Goal: Transaction & Acquisition: Register for event/course

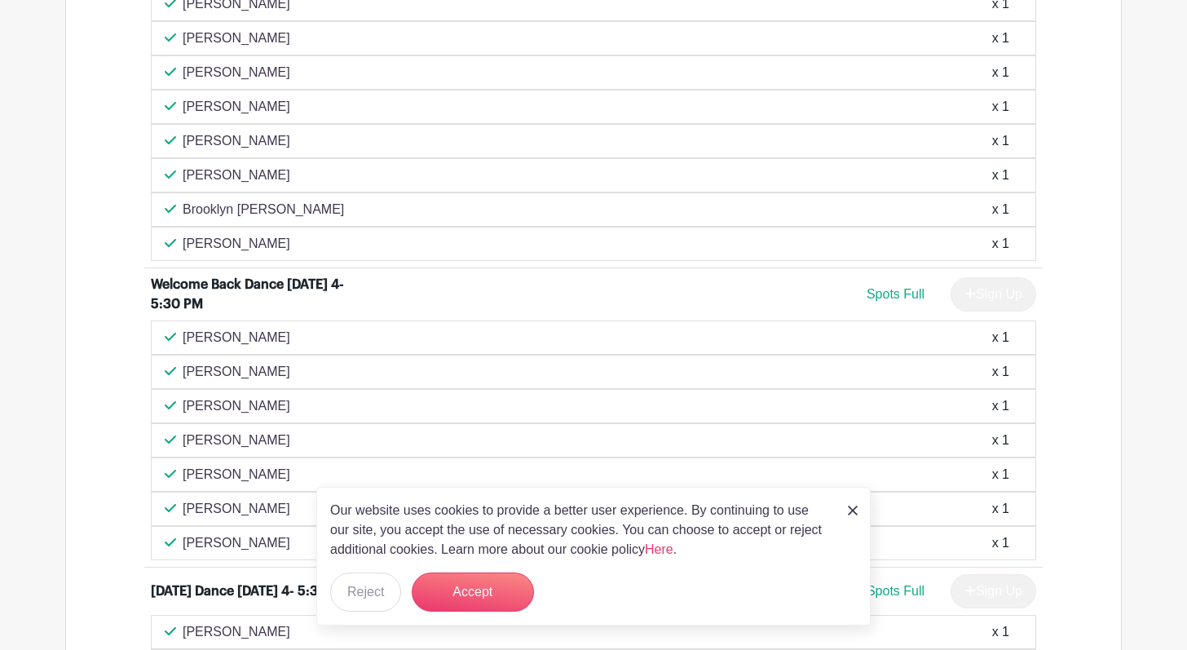
scroll to position [909, 0]
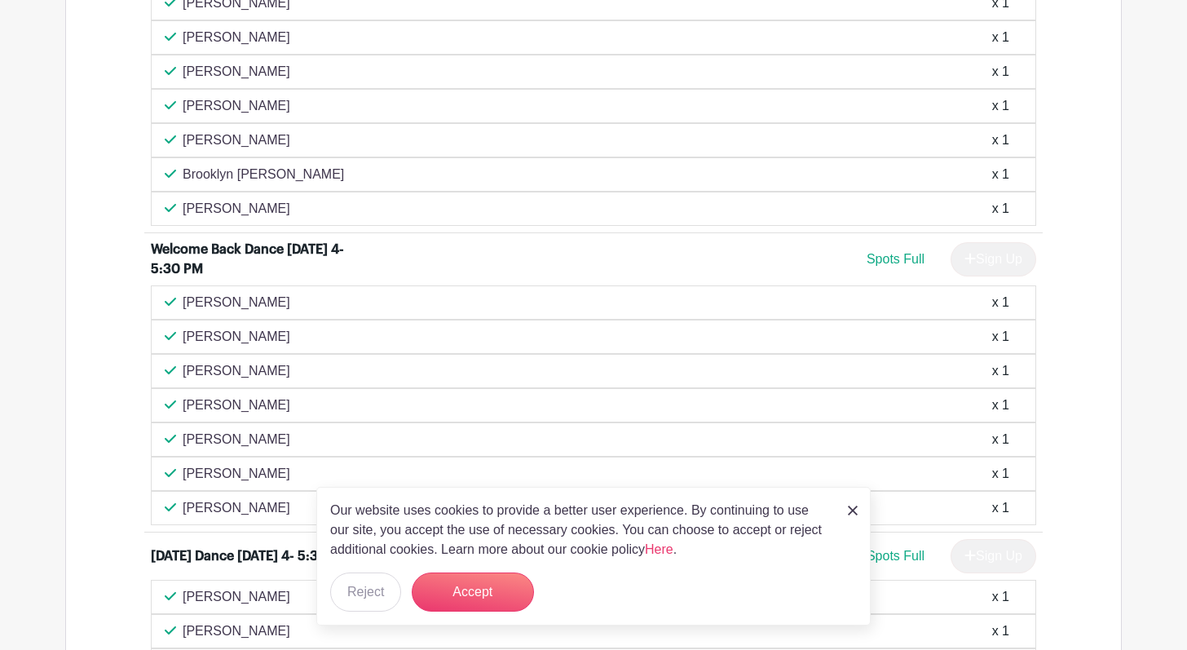
click at [854, 513] on img at bounding box center [853, 510] width 10 height 10
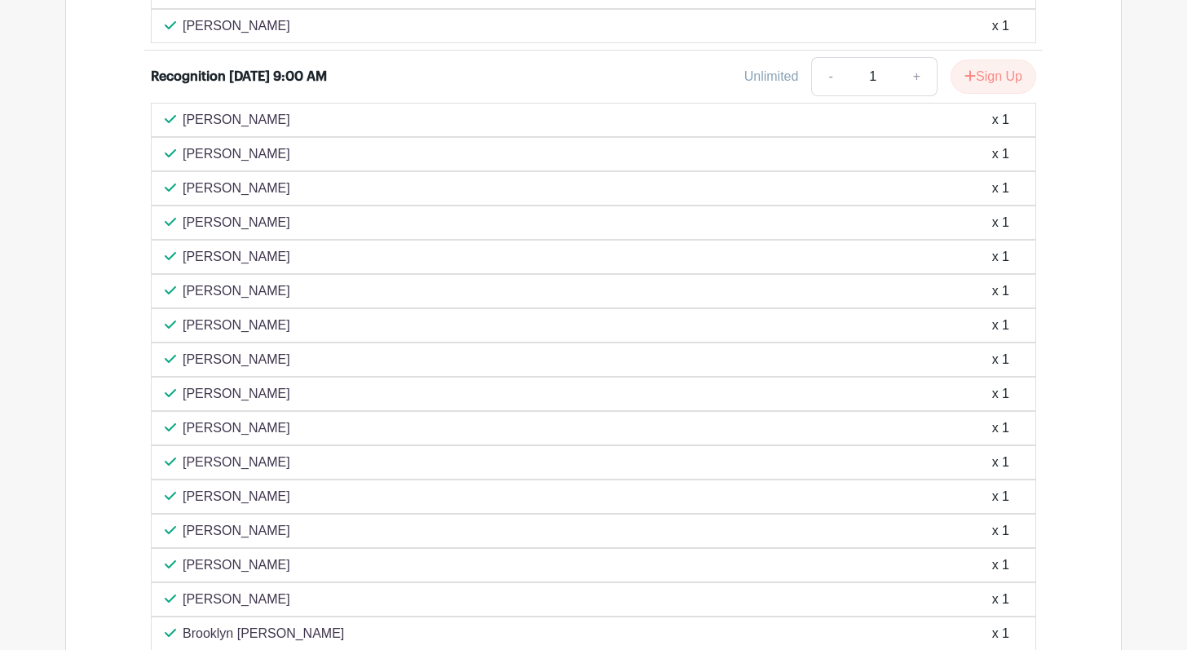
scroll to position [3585, 0]
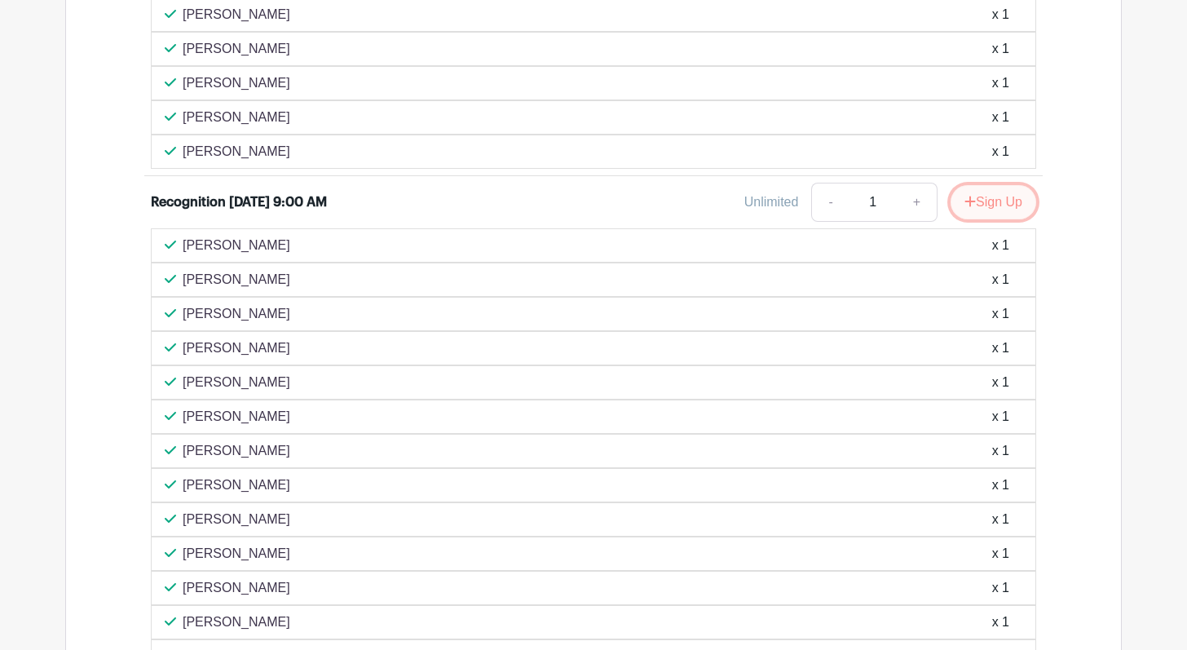
click at [990, 206] on button "Sign Up" at bounding box center [993, 202] width 86 height 34
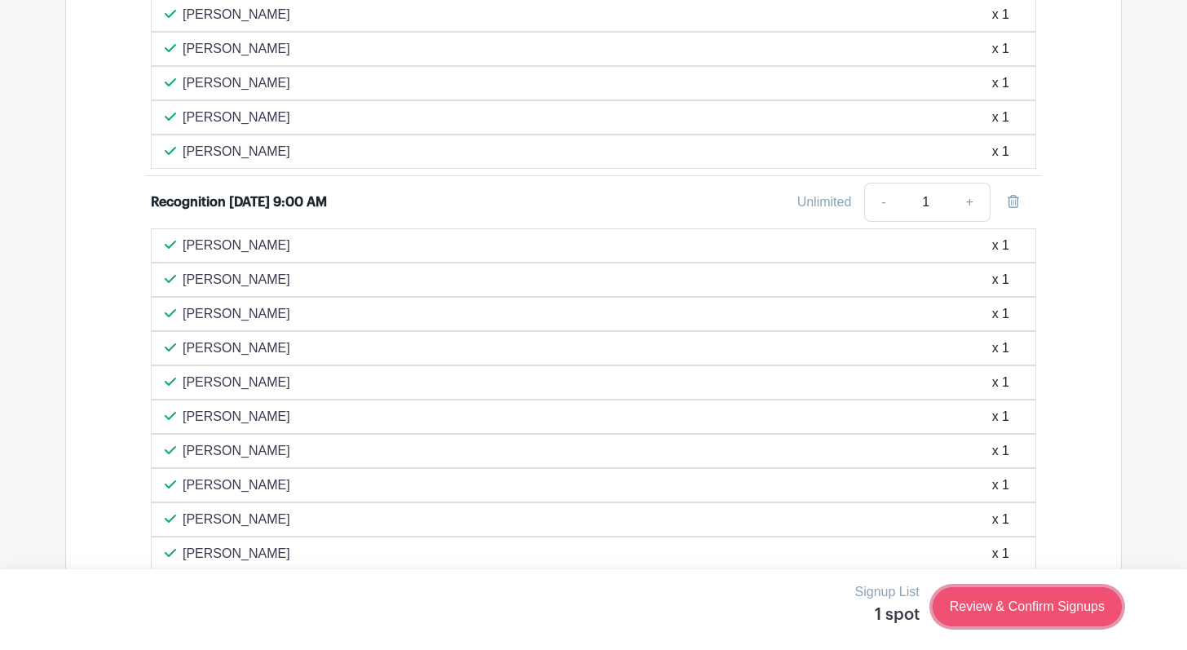
click at [1005, 607] on link "Review & Confirm Signups" at bounding box center [1026, 606] width 189 height 39
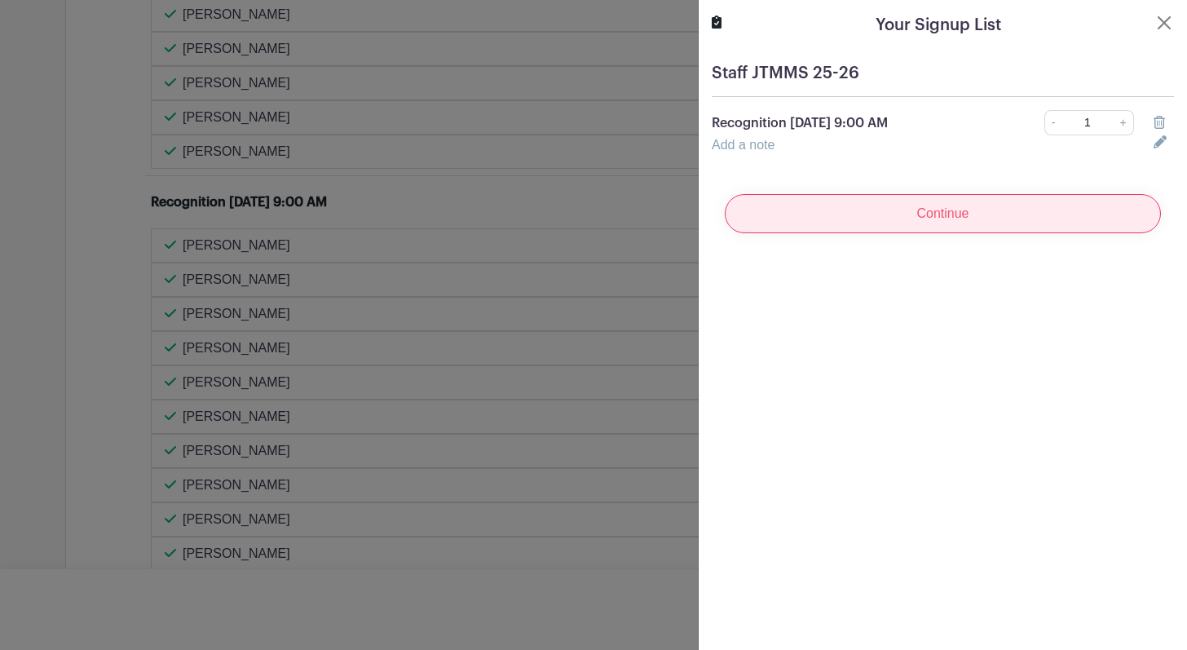
click at [959, 218] on input "Continue" at bounding box center [942, 213] width 436 height 39
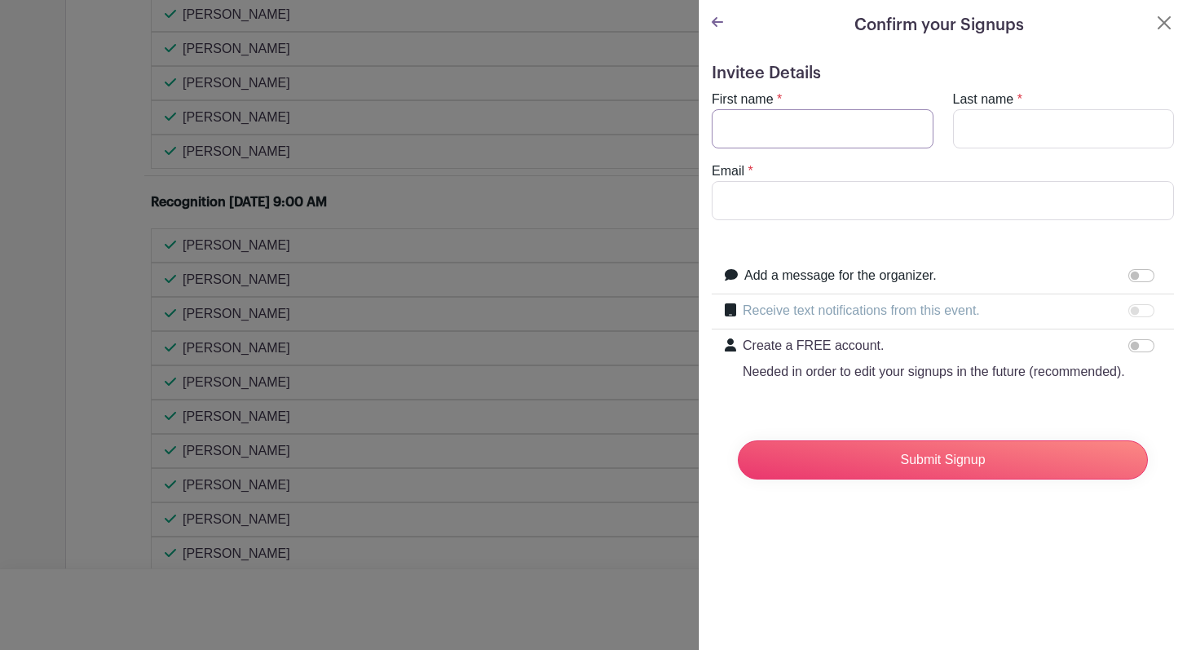
click at [745, 135] on input "First name" at bounding box center [822, 128] width 222 height 39
type input "Victoria"
type input "[PERSON_NAME]"
click at [868, 192] on input "[EMAIL_ADDRESS][DOMAIN_NAME]" at bounding box center [942, 200] width 462 height 39
type input "[EMAIL_ADDRESS][DOMAIN_NAME]"
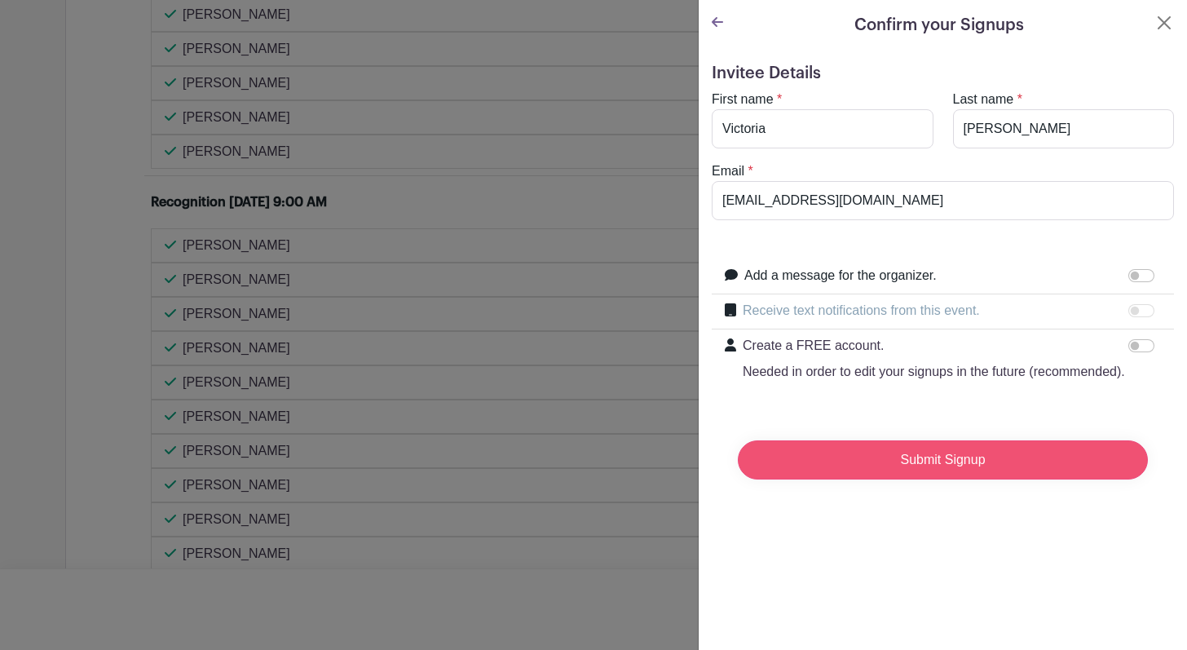
click at [942, 469] on input "Submit Signup" at bounding box center [943, 459] width 410 height 39
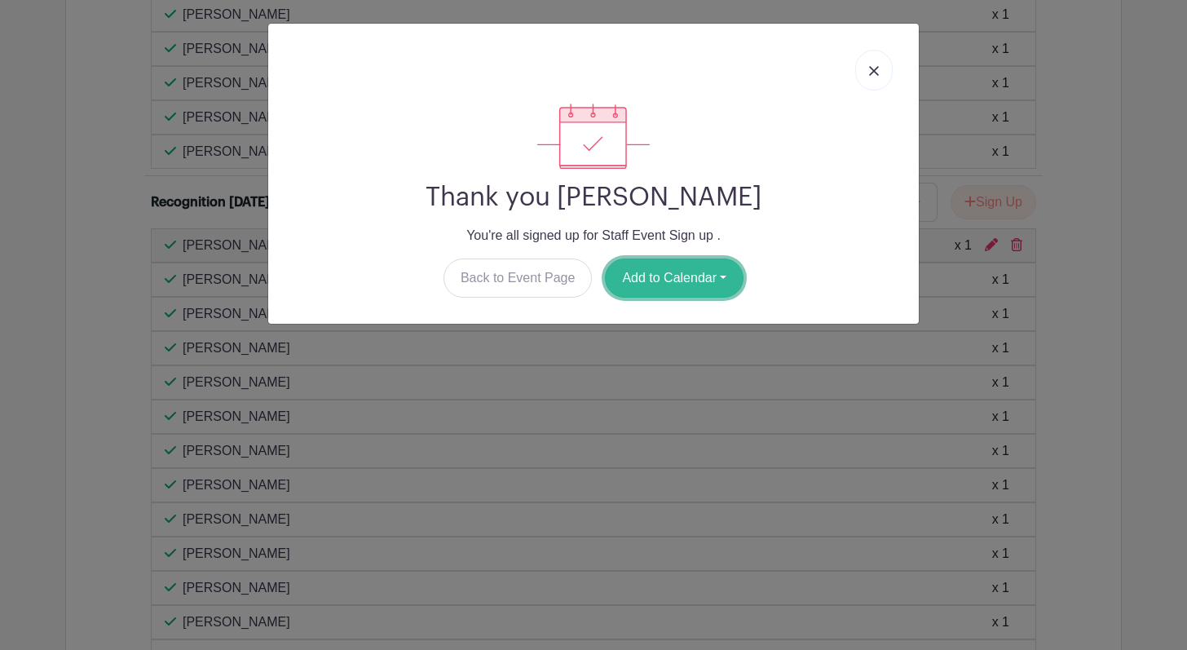
click at [689, 272] on button "Add to Calendar" at bounding box center [674, 277] width 139 height 39
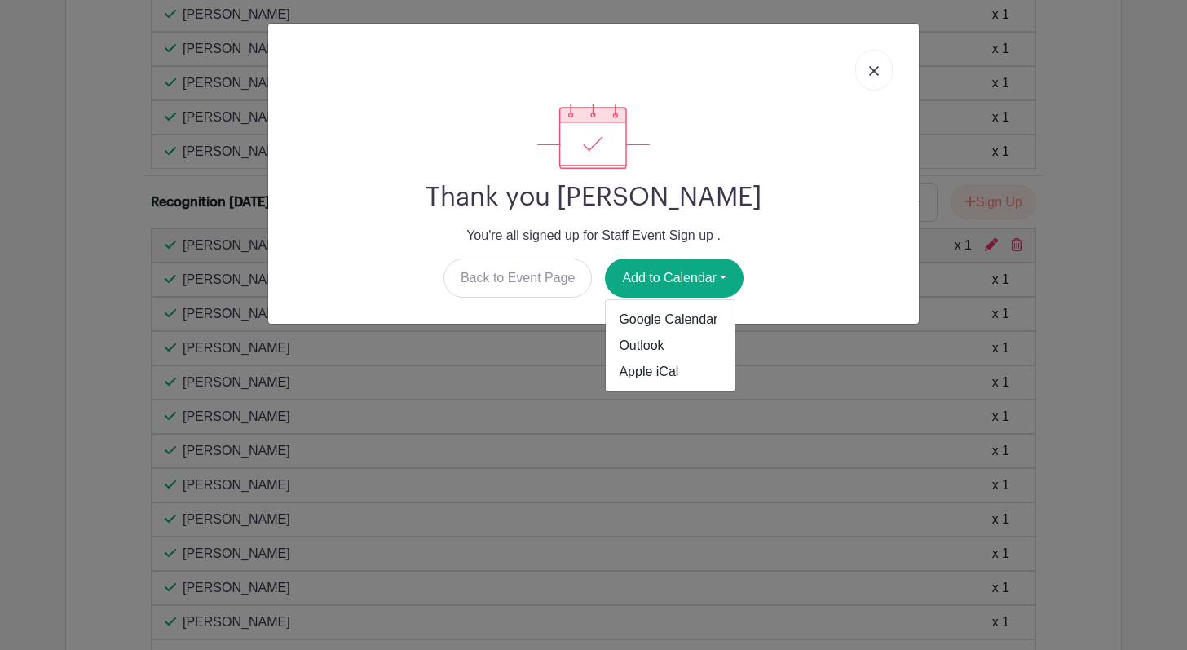
click at [878, 78] on link at bounding box center [873, 70] width 37 height 41
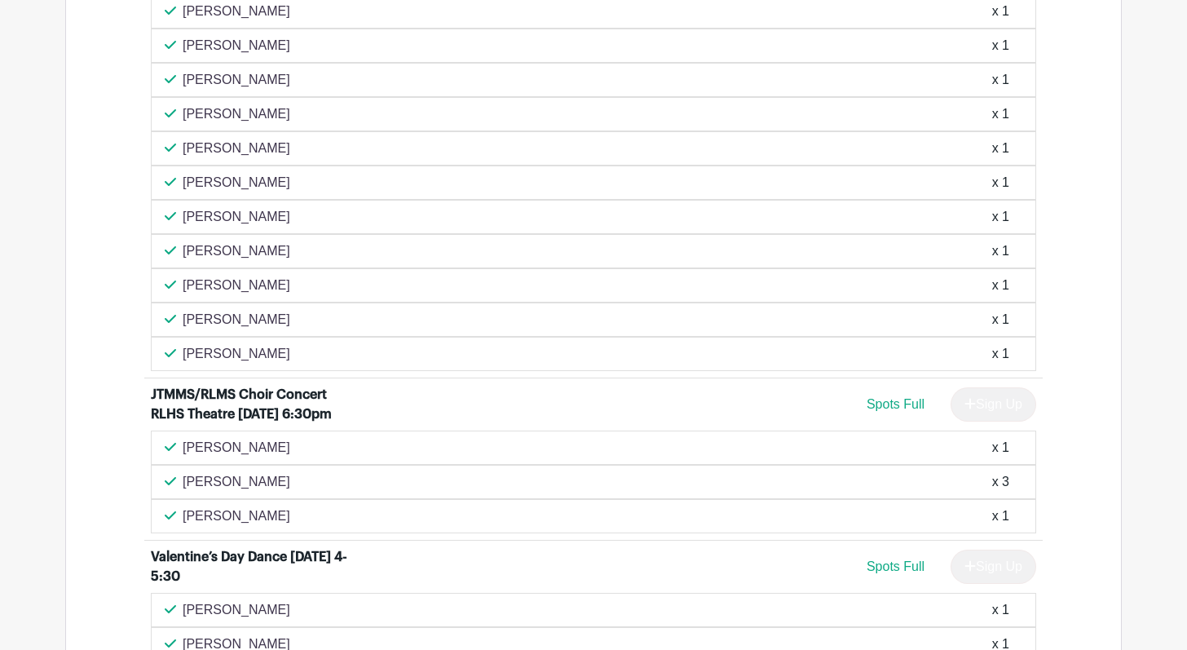
scroll to position [985, 0]
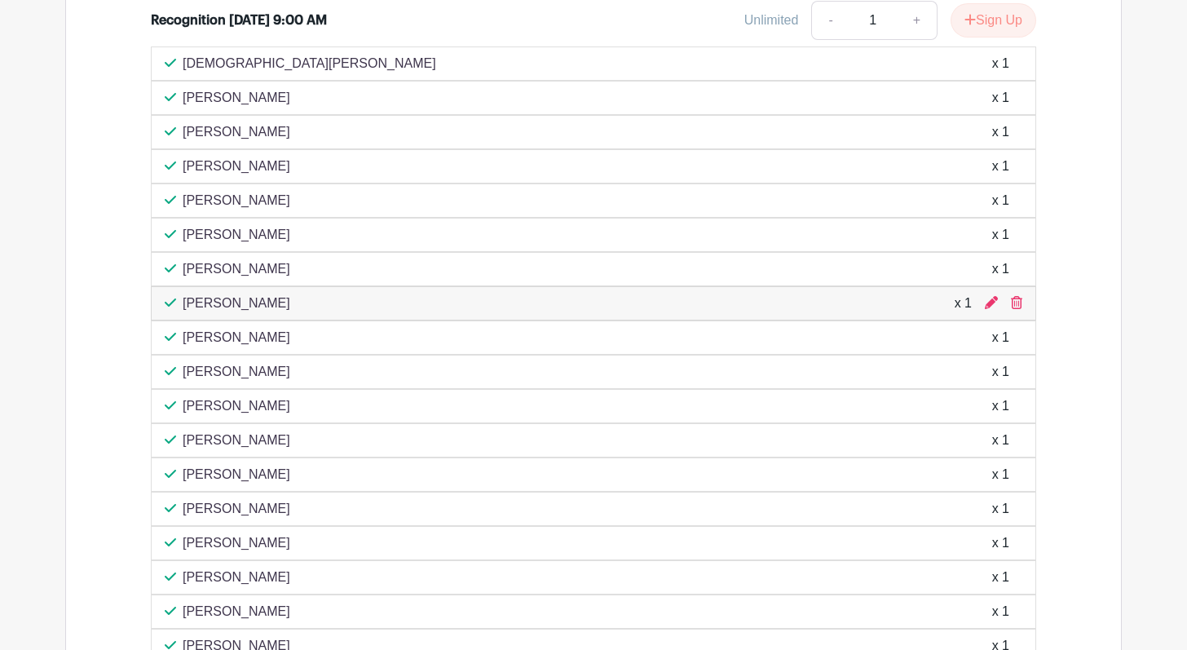
scroll to position [4197, 0]
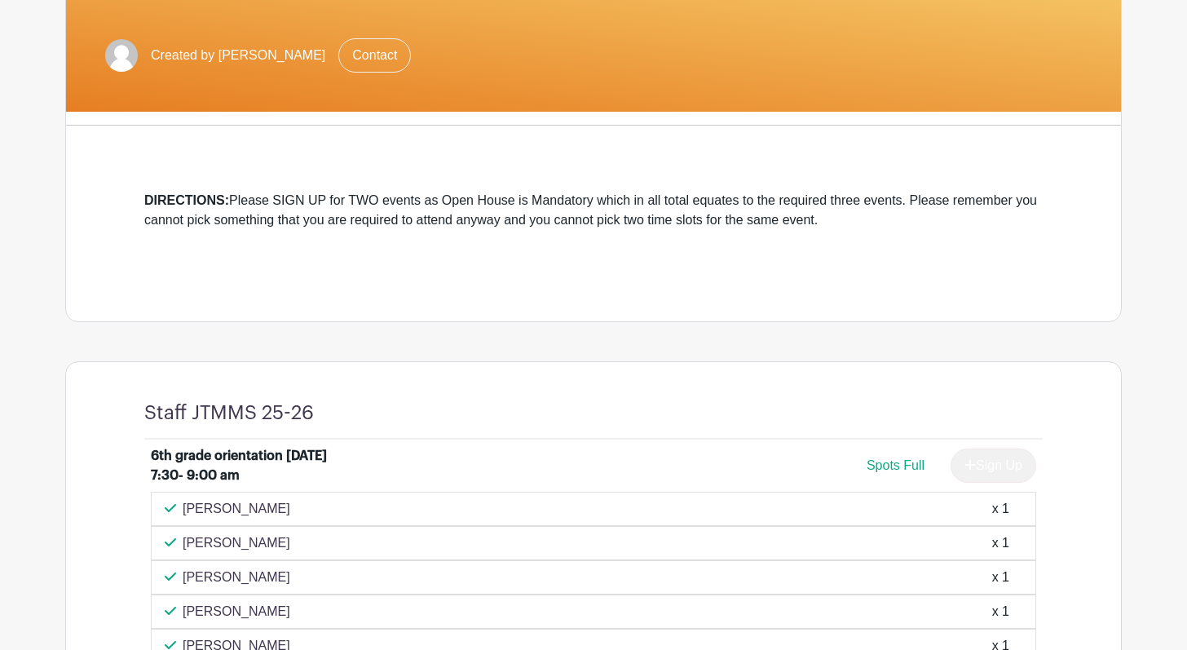
scroll to position [77, 0]
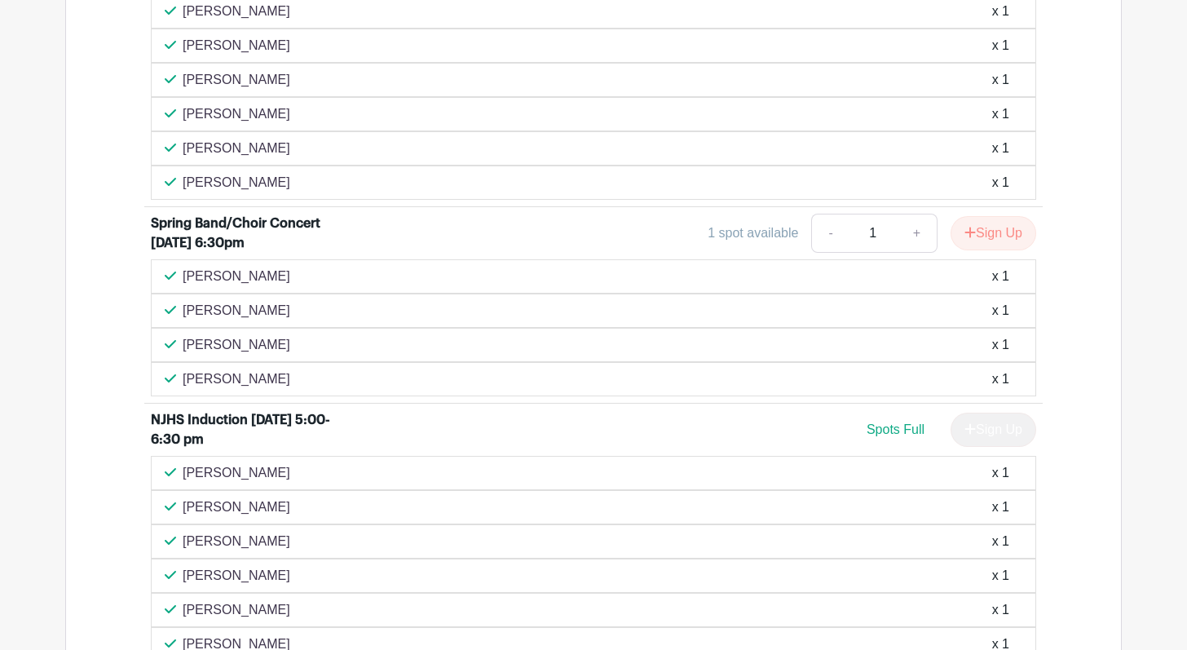
scroll to position [2449, 0]
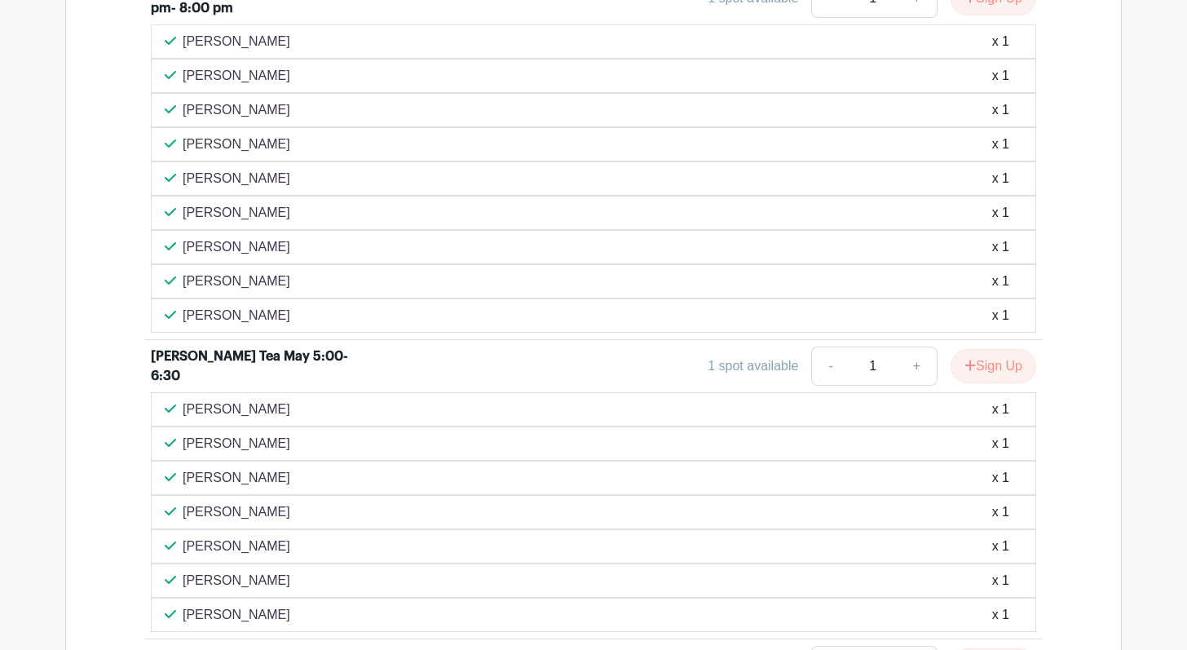
scroll to position [3688, 0]
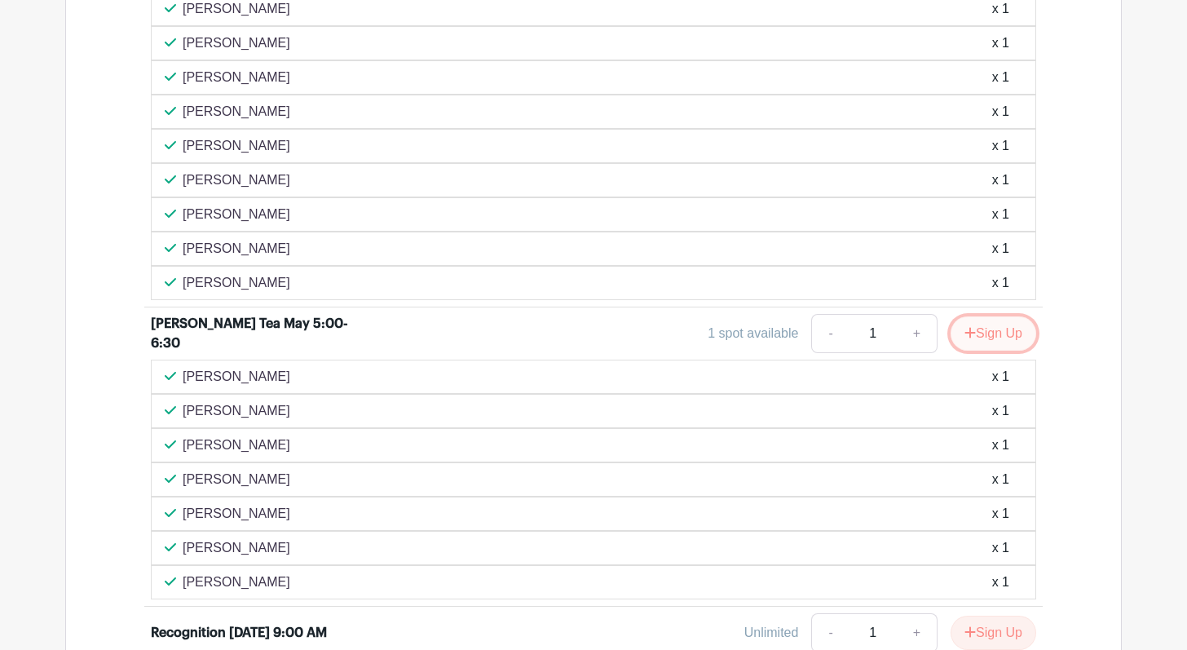
click at [979, 337] on button "Sign Up" at bounding box center [993, 333] width 86 height 34
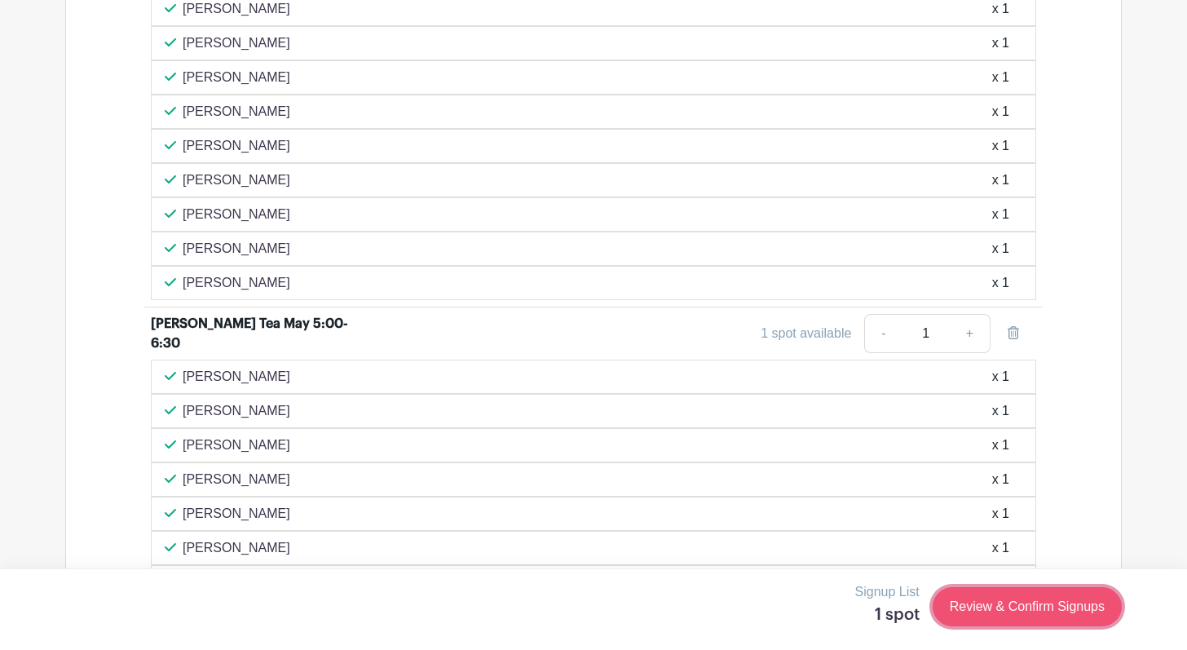
click at [1012, 610] on link "Review & Confirm Signups" at bounding box center [1026, 606] width 189 height 39
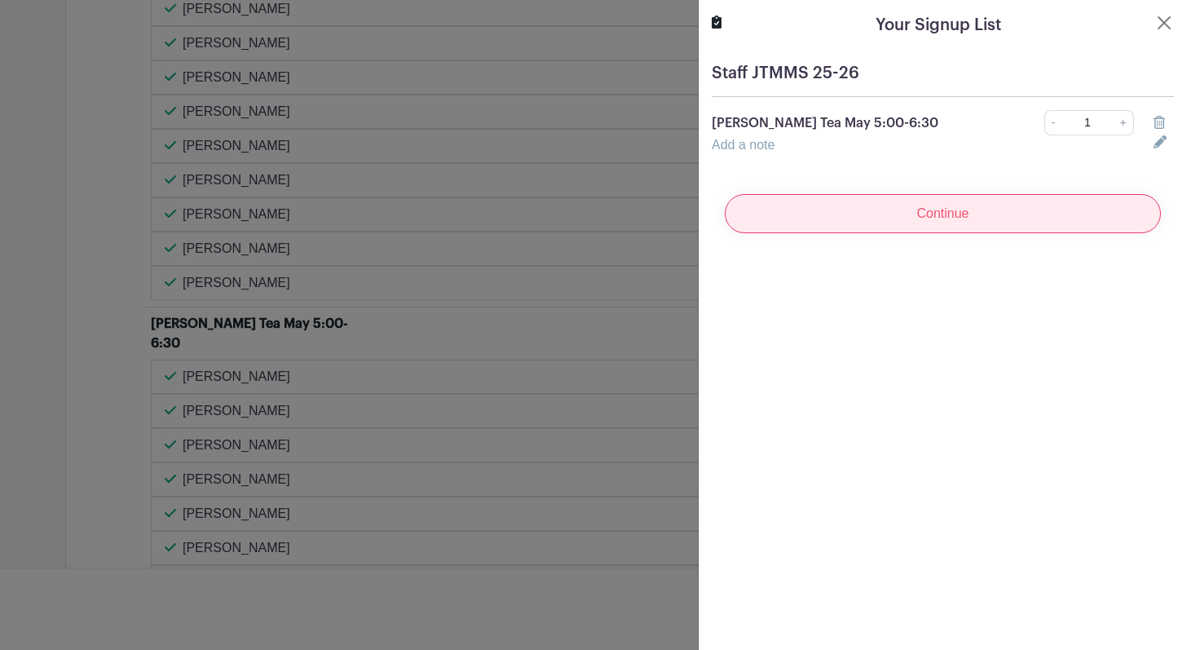
click at [865, 206] on input "Continue" at bounding box center [942, 213] width 436 height 39
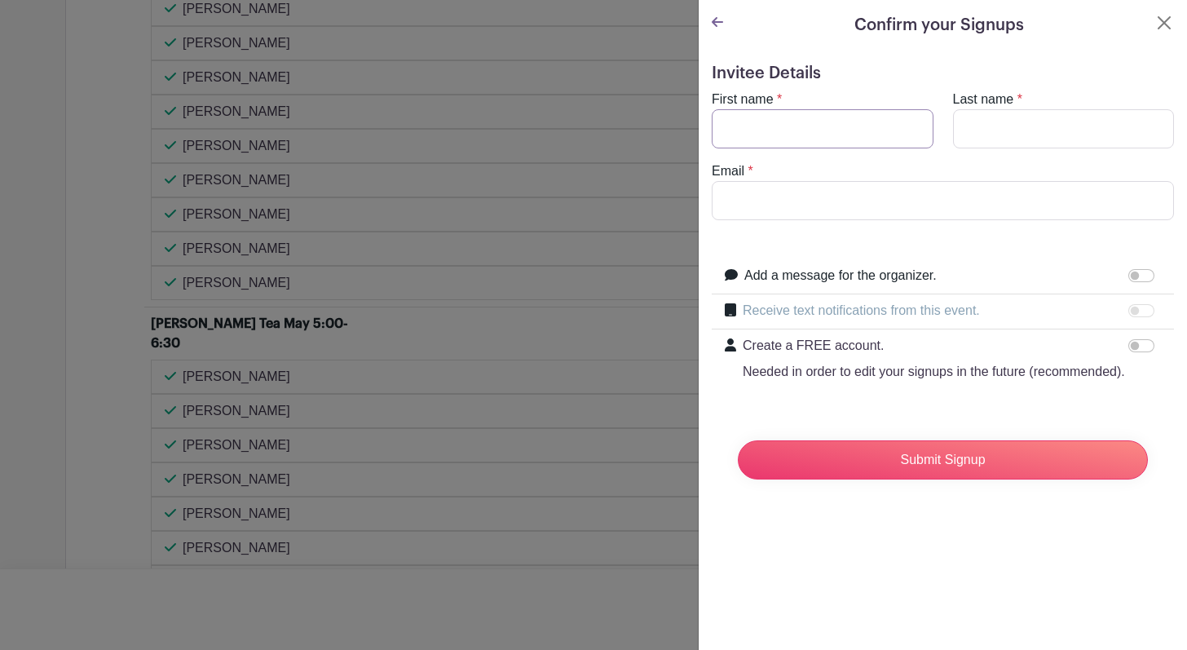
click at [774, 120] on input "First name" at bounding box center [822, 128] width 222 height 39
type input "Victoria"
type input "[PERSON_NAME]"
drag, startPoint x: 879, startPoint y: 205, endPoint x: 648, endPoint y: 196, distance: 231.6
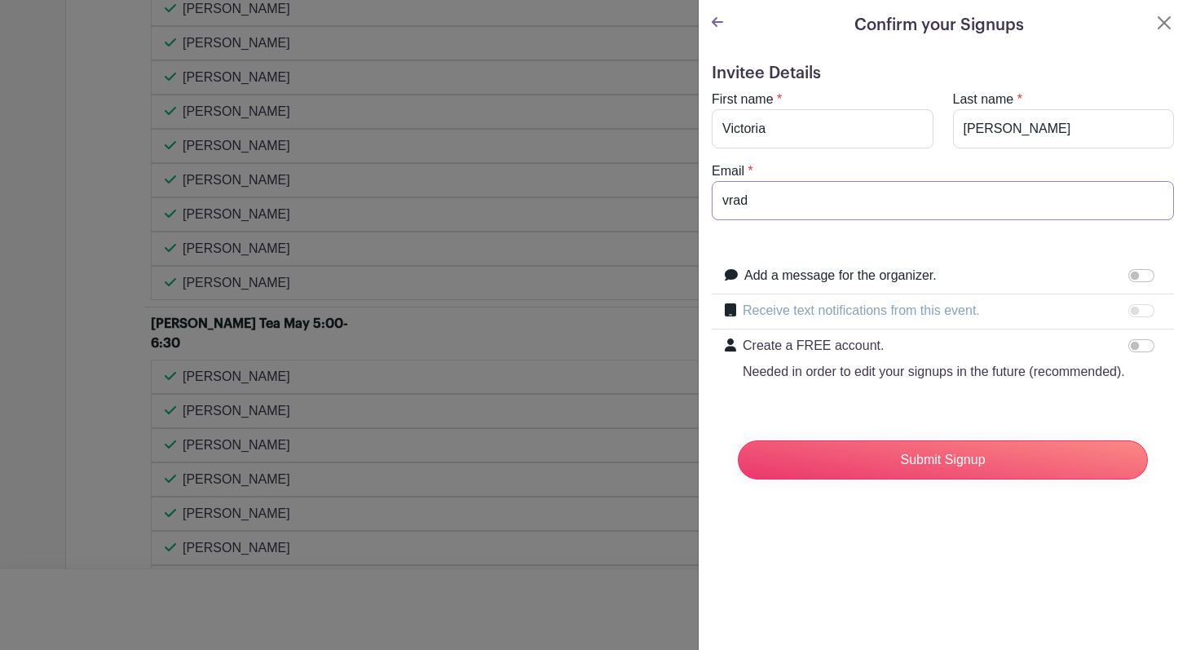
type input "[EMAIL_ADDRESS][DOMAIN_NAME]"
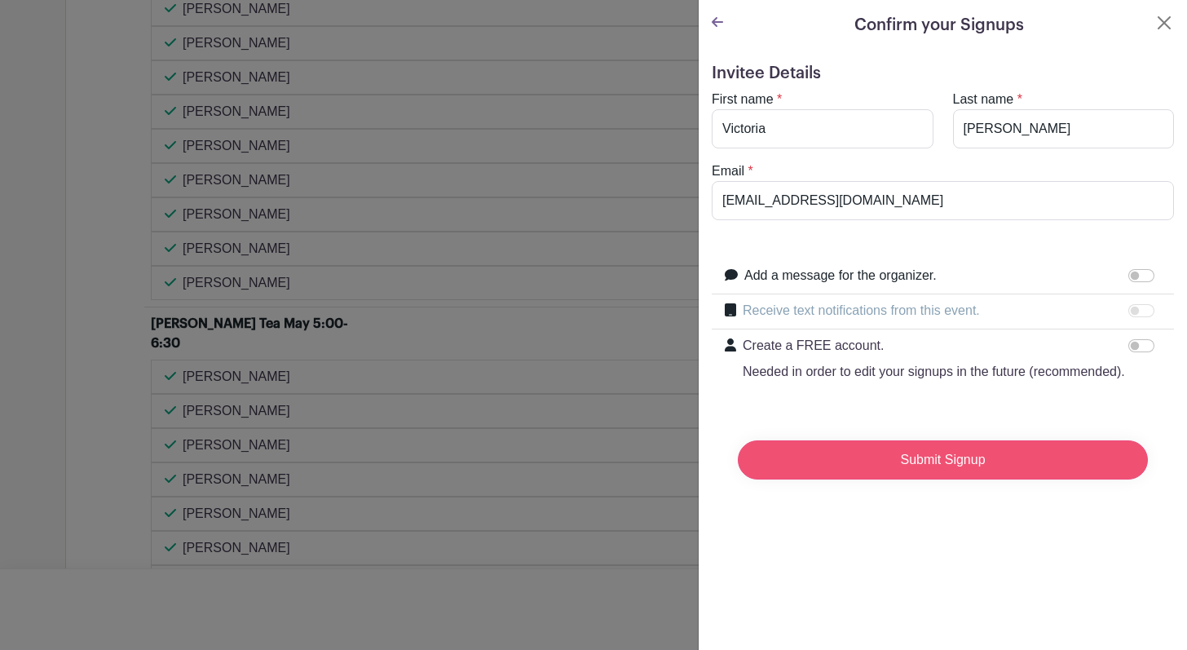
click at [877, 465] on input "Submit Signup" at bounding box center [943, 459] width 410 height 39
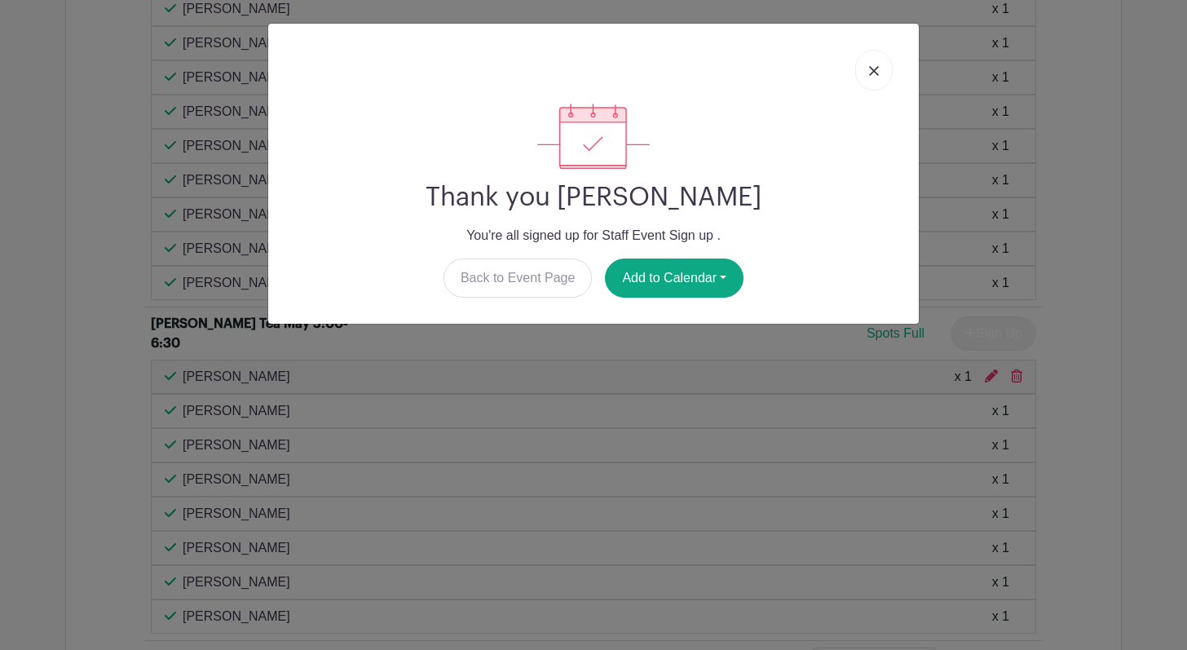
click at [871, 75] on img at bounding box center [874, 71] width 10 height 10
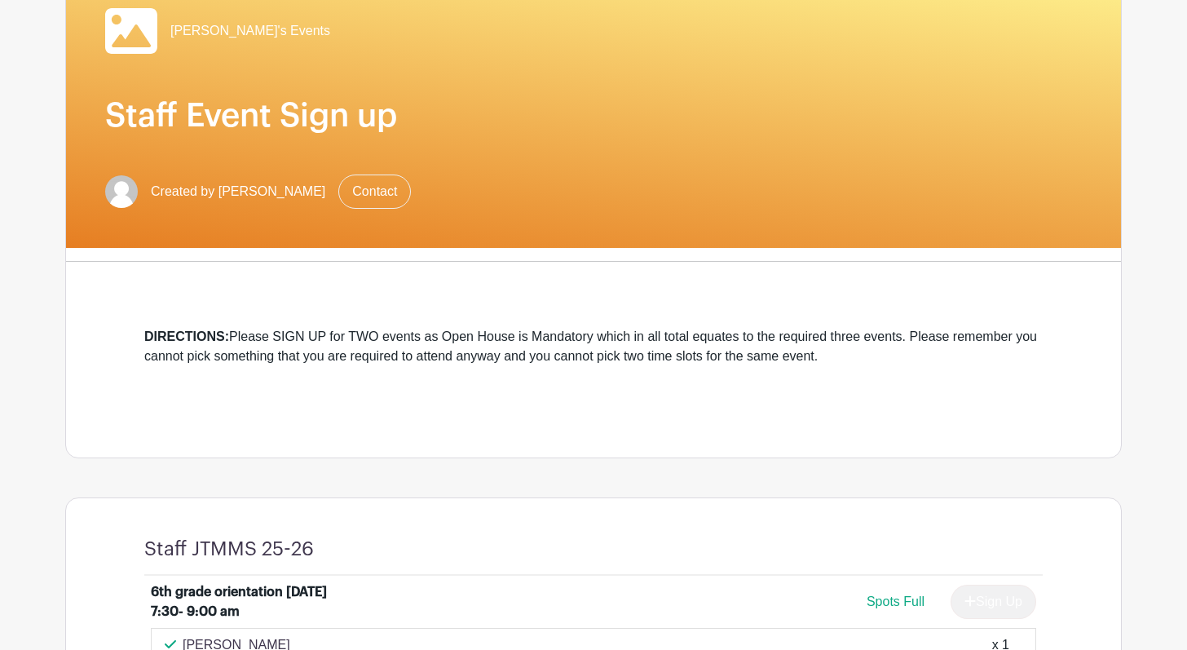
scroll to position [0, 0]
